Goal: Find specific page/section: Find specific page/section

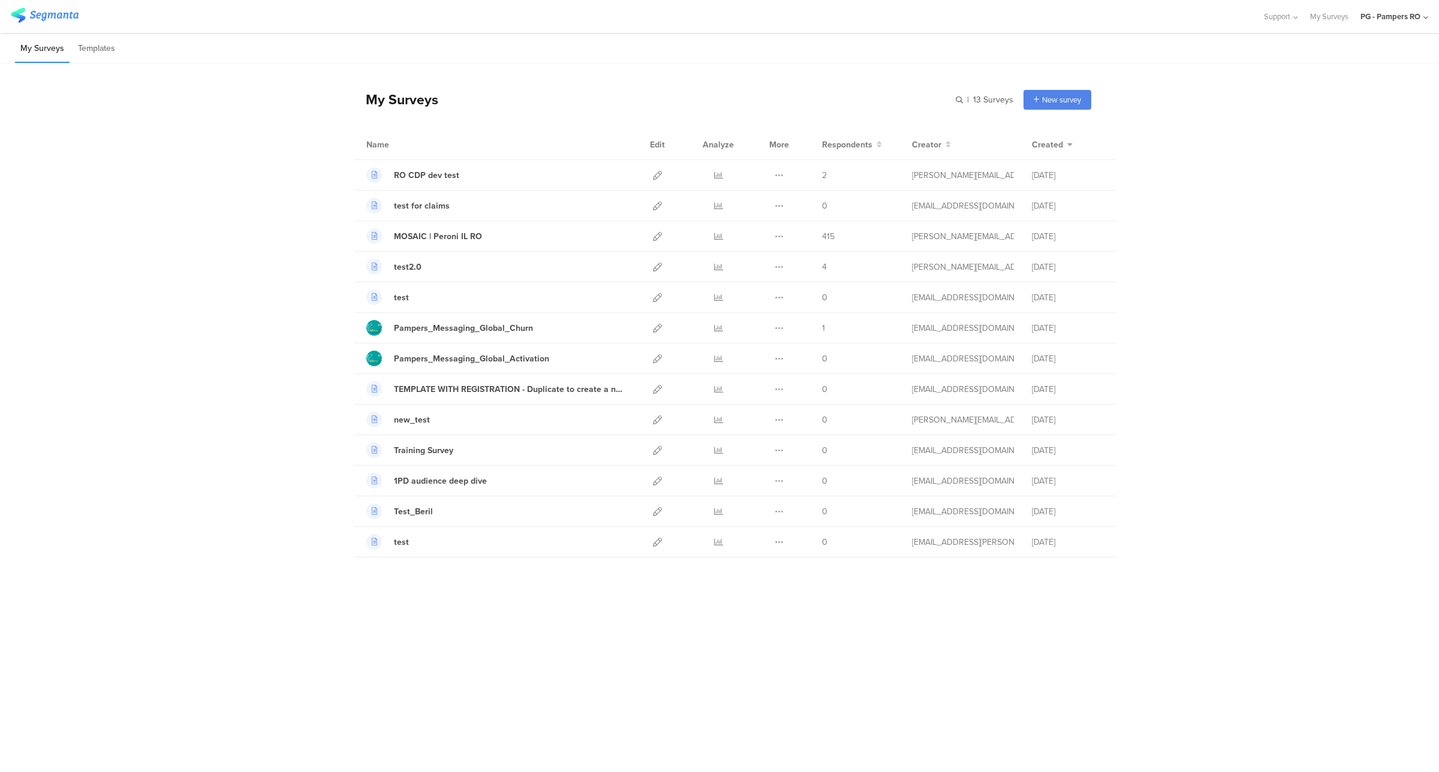
click at [1410, 17] on div "PG - Pampers RO" at bounding box center [1390, 16] width 60 height 11
click at [1350, 230] on span "PG - Pampers UK Janrain" at bounding box center [1331, 232] width 85 height 11
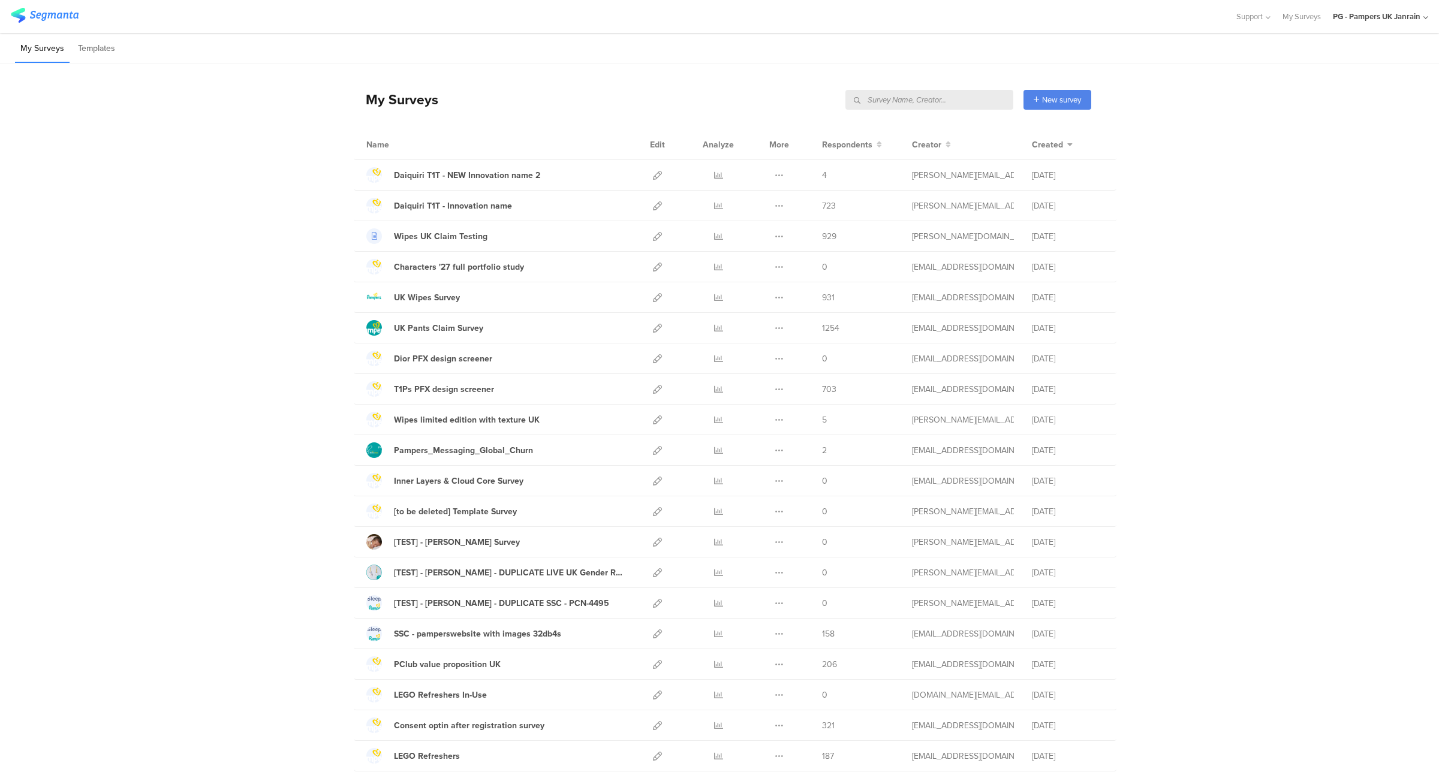
click at [949, 104] on input "text" at bounding box center [929, 100] width 168 height 20
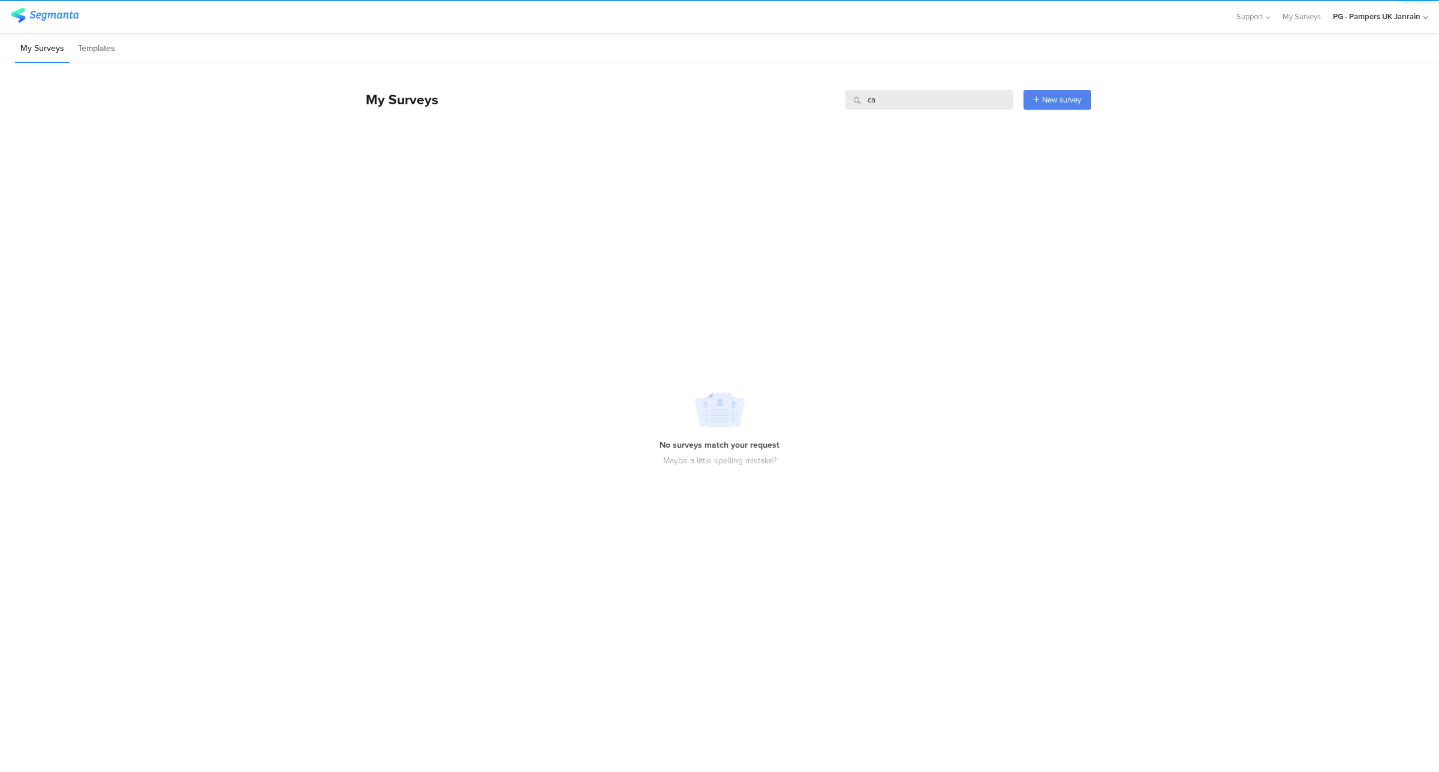
type input "c"
